Goal: Task Accomplishment & Management: Manage account settings

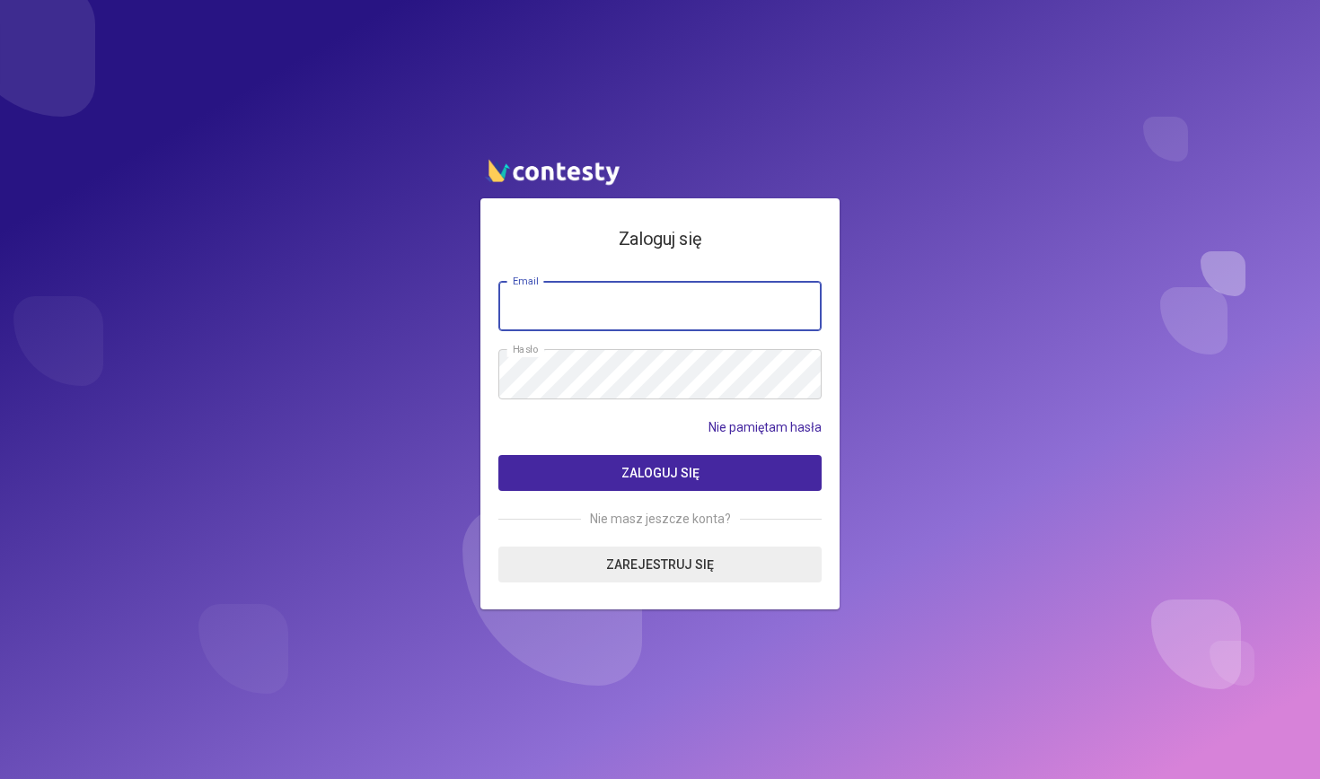
type input "**********"
click at [611, 466] on button "Zaloguj się" at bounding box center [659, 473] width 323 height 36
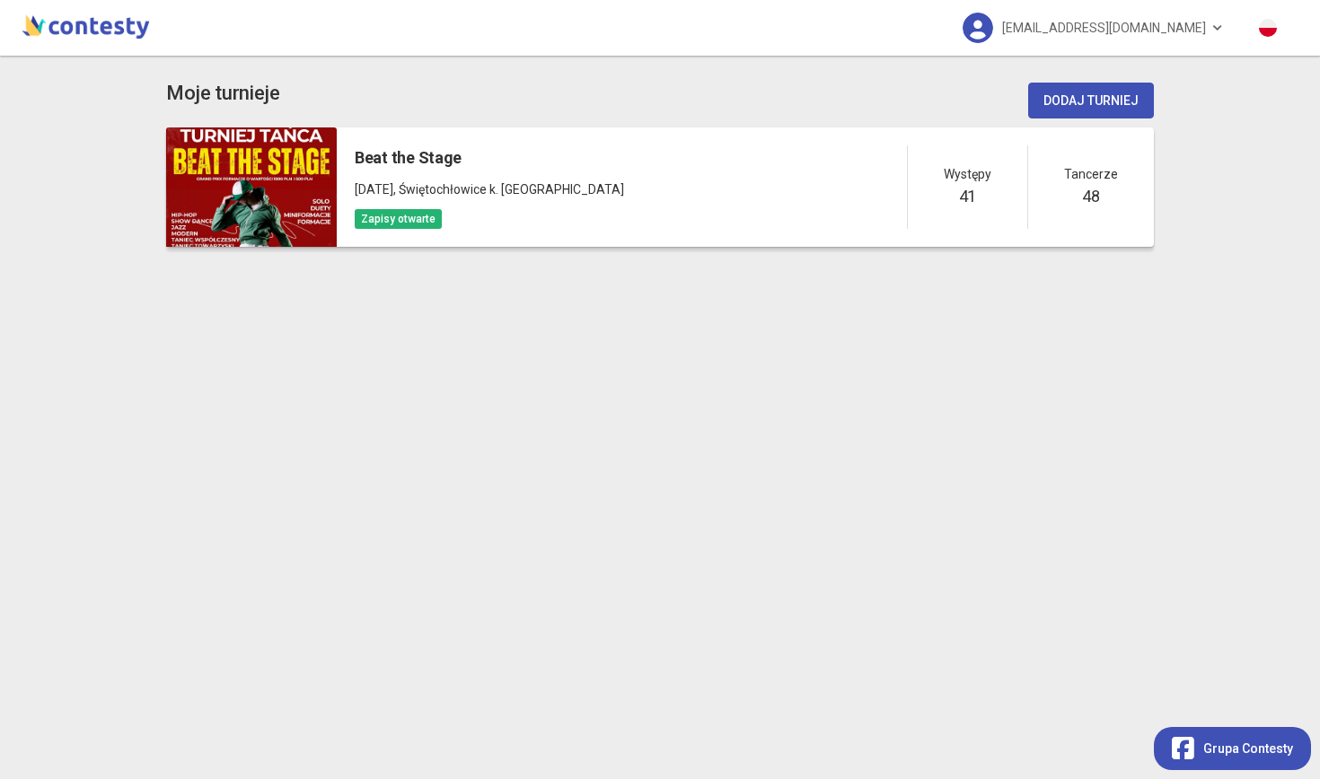
click at [425, 177] on div "Beat the Stage [DATE] , [GEOGRAPHIC_DATA] k. Katowic Zapisy otwarte" at bounding box center [489, 187] width 269 height 84
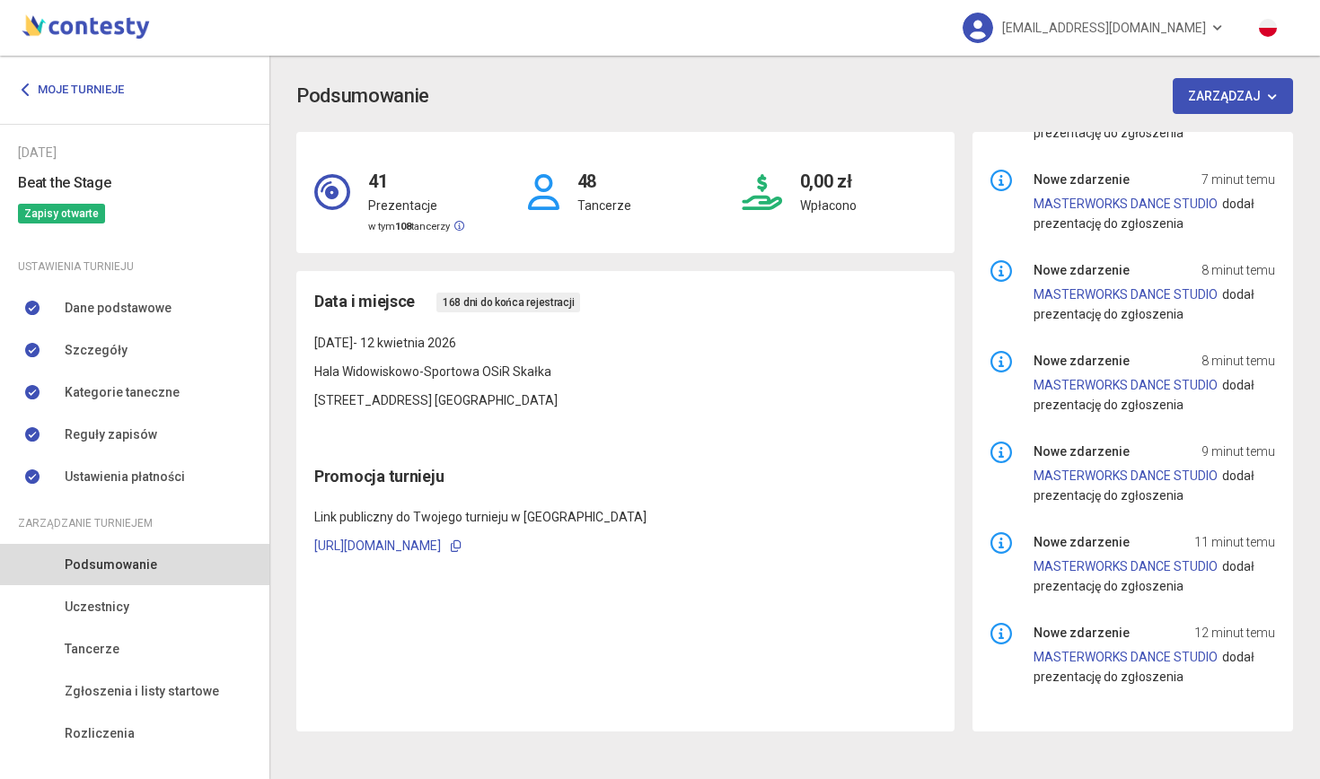
scroll to position [343, 0]
drag, startPoint x: 368, startPoint y: 183, endPoint x: 477, endPoint y: 229, distance: 117.9
click at [477, 229] on div "41 Prezentacje w tym 108 tancerzy" at bounding box center [412, 192] width 214 height 85
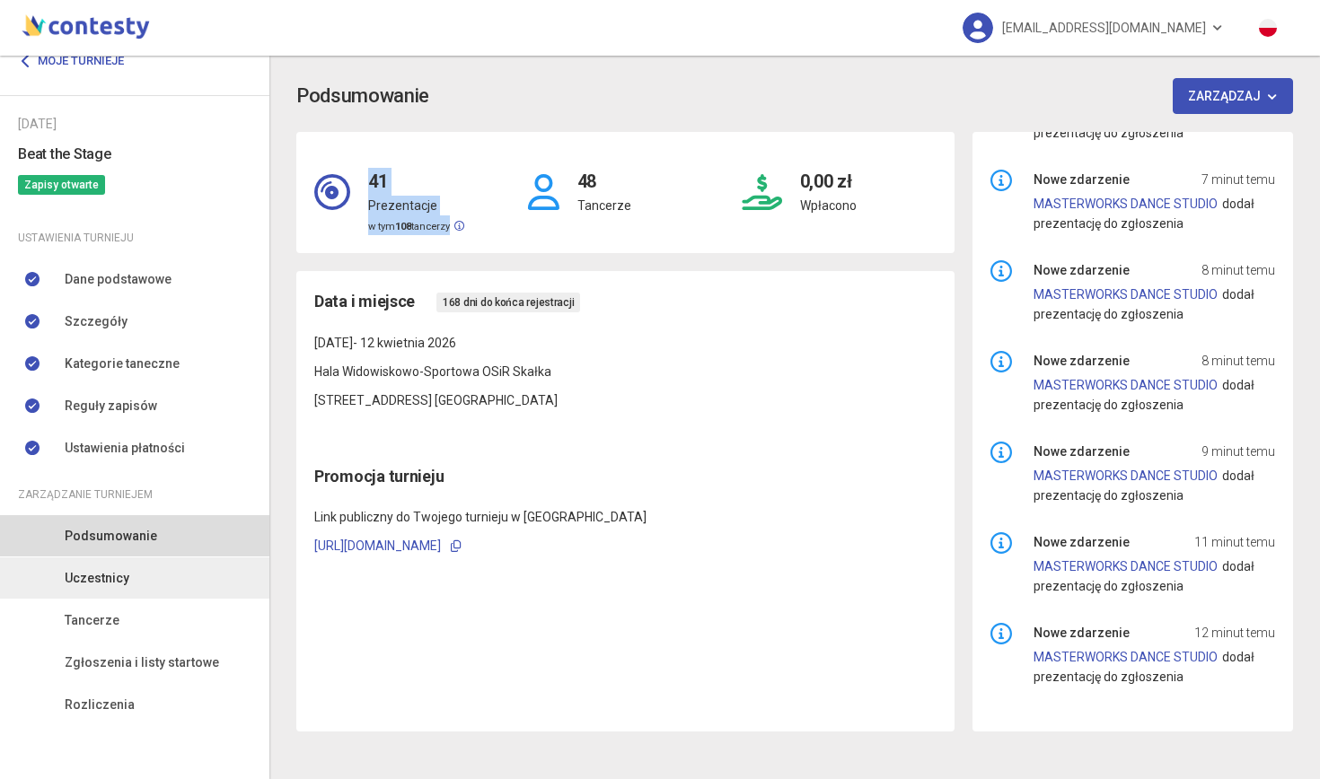
scroll to position [29, 0]
click at [129, 593] on link "Uczestnicy" at bounding box center [134, 578] width 269 height 41
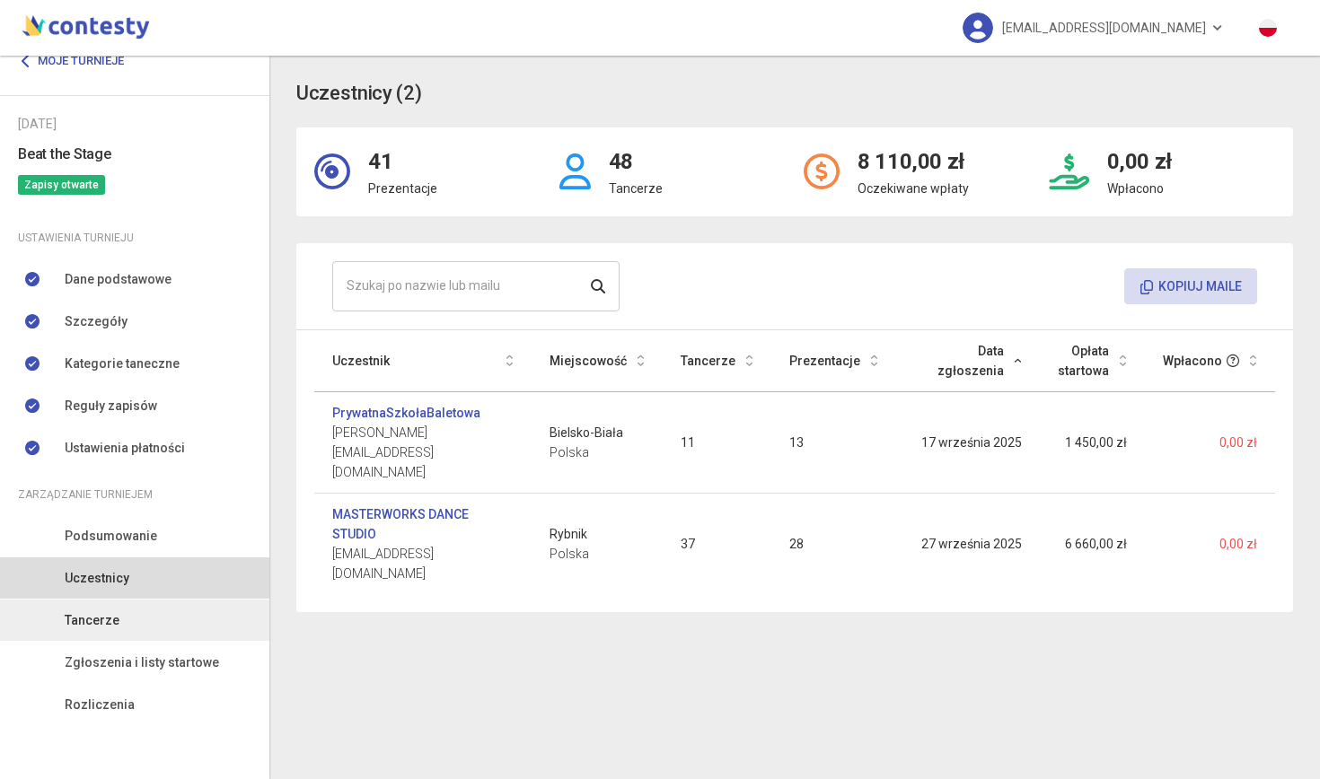
click at [66, 620] on span "Tancerze" at bounding box center [92, 621] width 55 height 20
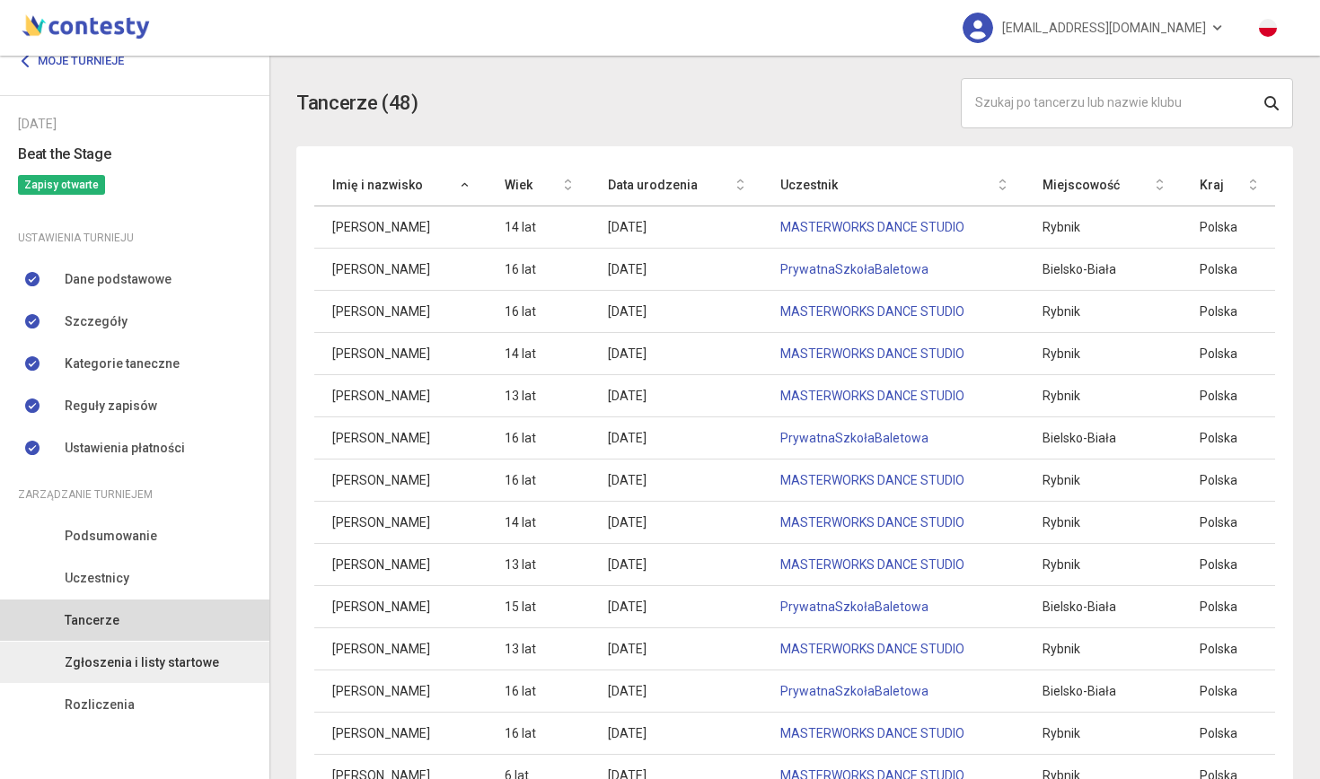
click at [101, 664] on span "Zgłoszenia i listy startowe" at bounding box center [142, 663] width 154 height 20
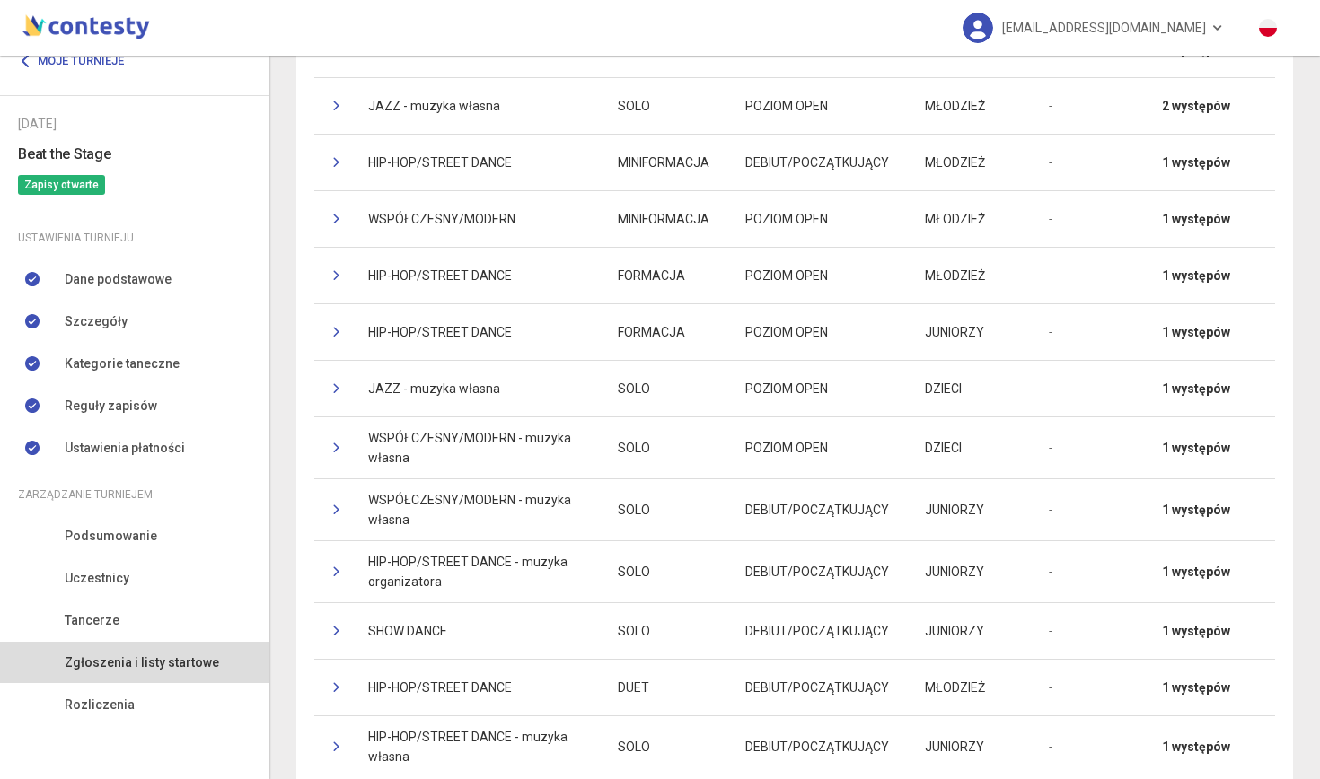
scroll to position [728, 0]
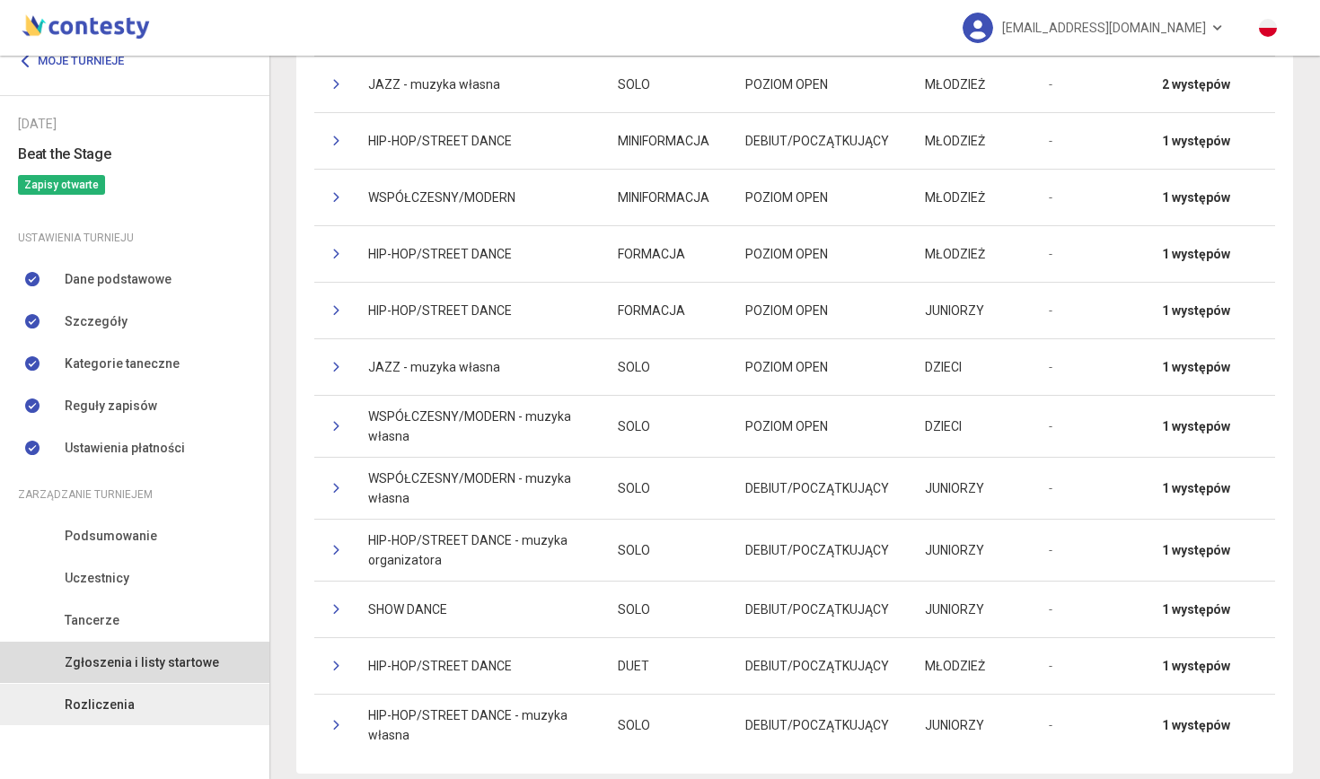
click at [98, 713] on span "Rozliczenia" at bounding box center [100, 705] width 70 height 20
